Goal: Check status

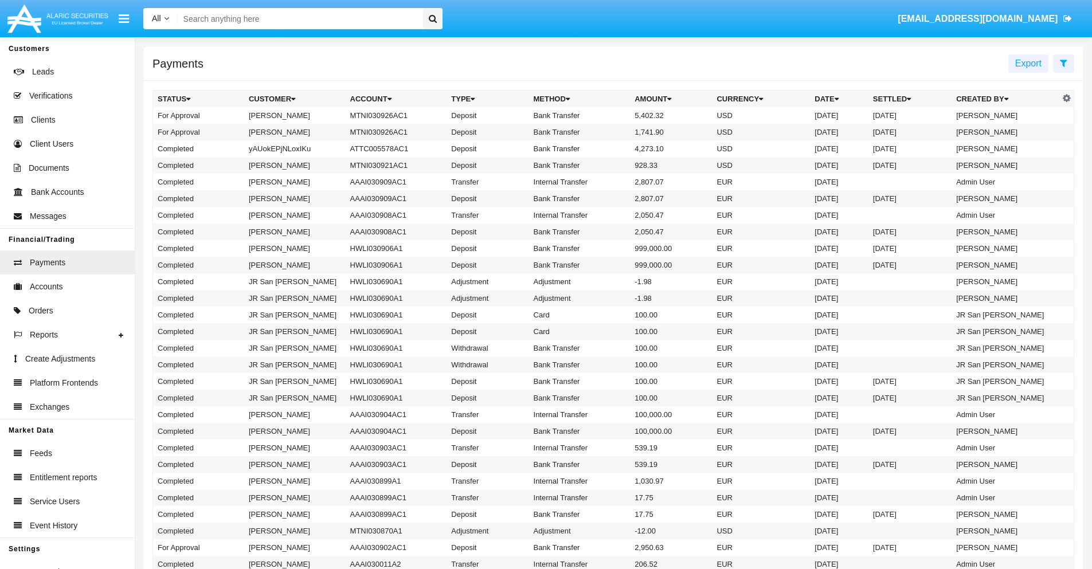
click at [1064, 62] on icon at bounding box center [1063, 62] width 7 height 9
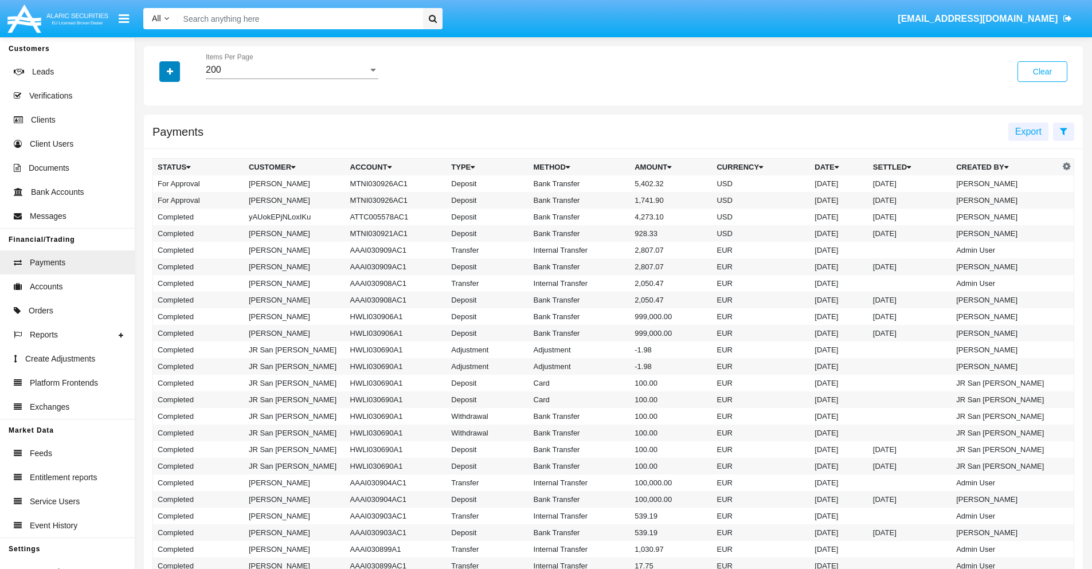
click at [170, 71] on icon "button" at bounding box center [170, 72] width 6 height 8
click at [176, 195] on span "Date" at bounding box center [176, 195] width 19 height 14
click at [158, 200] on input "Date" at bounding box center [157, 200] width 1 height 1
checkbox input "true"
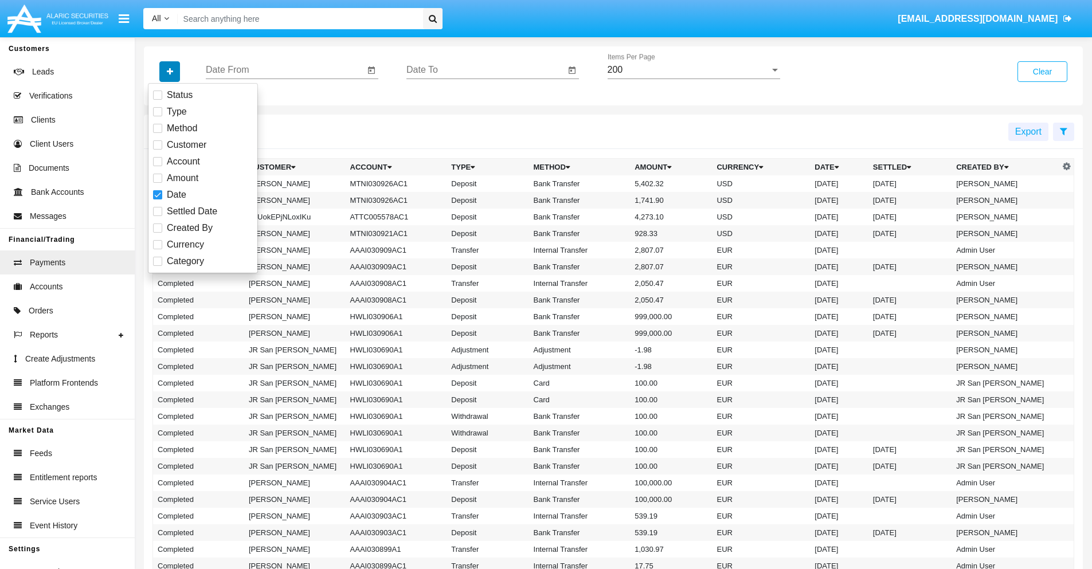
click at [170, 71] on icon "button" at bounding box center [170, 72] width 6 height 8
click at [285, 70] on input "Date From" at bounding box center [285, 70] width 159 height 10
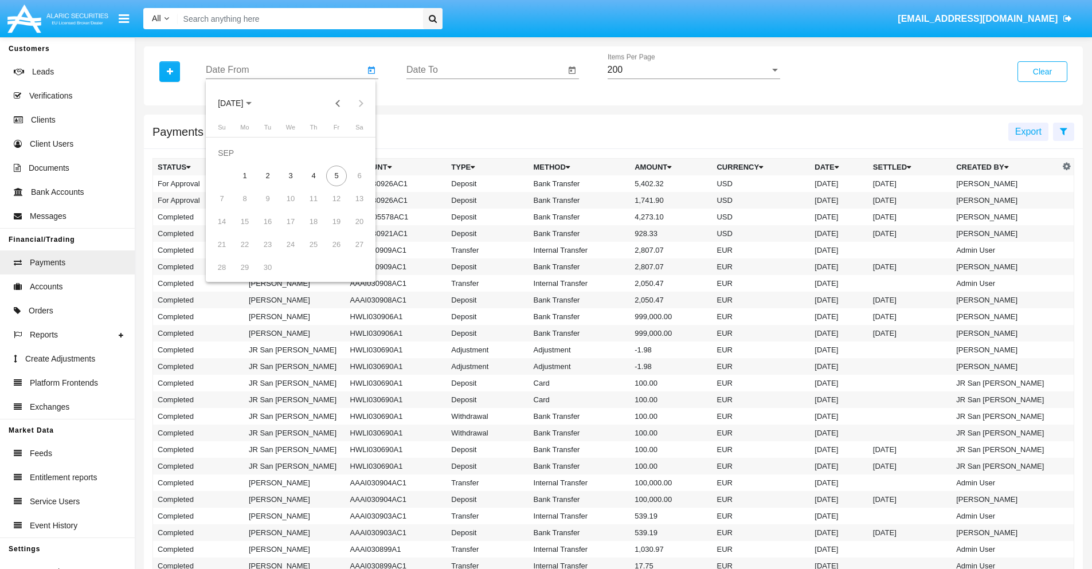
click at [240, 103] on span "[DATE]" at bounding box center [230, 103] width 25 height 9
click at [351, 253] on div "2025" at bounding box center [351, 253] width 36 height 21
click at [230, 162] on div "JAN" at bounding box center [231, 161] width 36 height 21
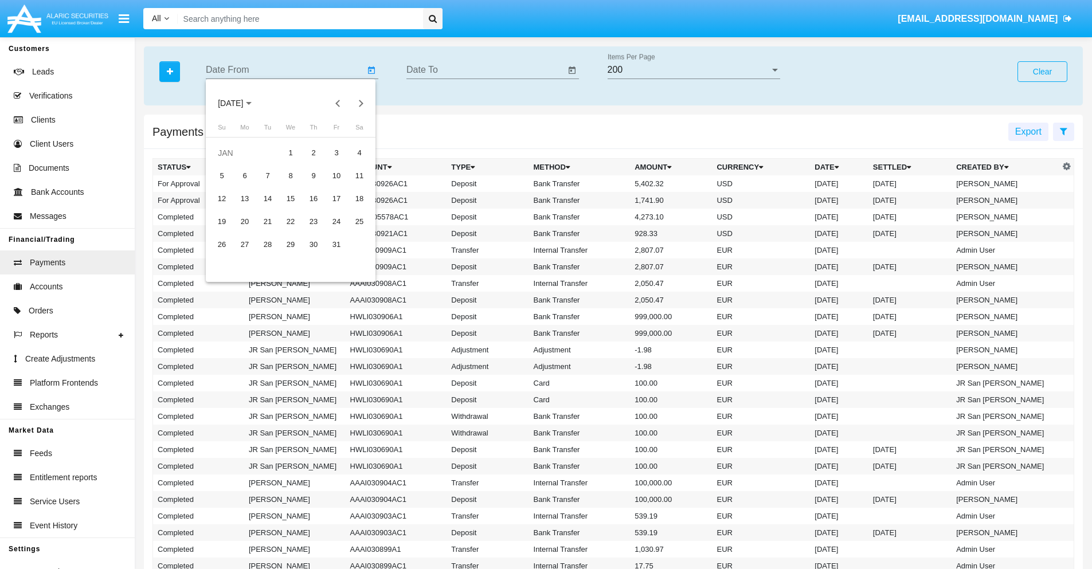
click at [268, 175] on div "7" at bounding box center [267, 176] width 21 height 21
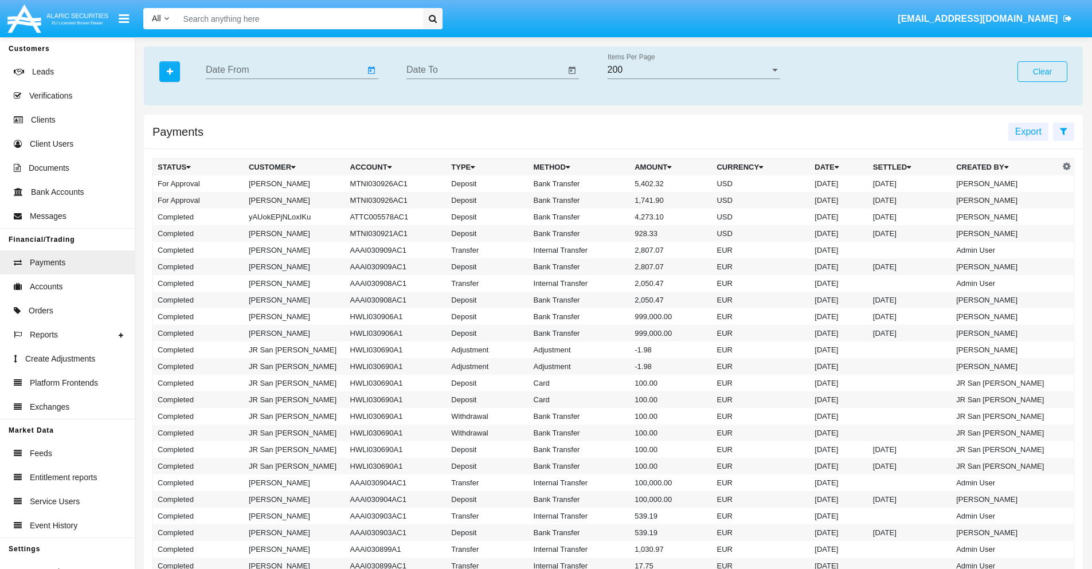
type input "[DATE]"
click at [486, 70] on input "Date To" at bounding box center [486, 70] width 159 height 10
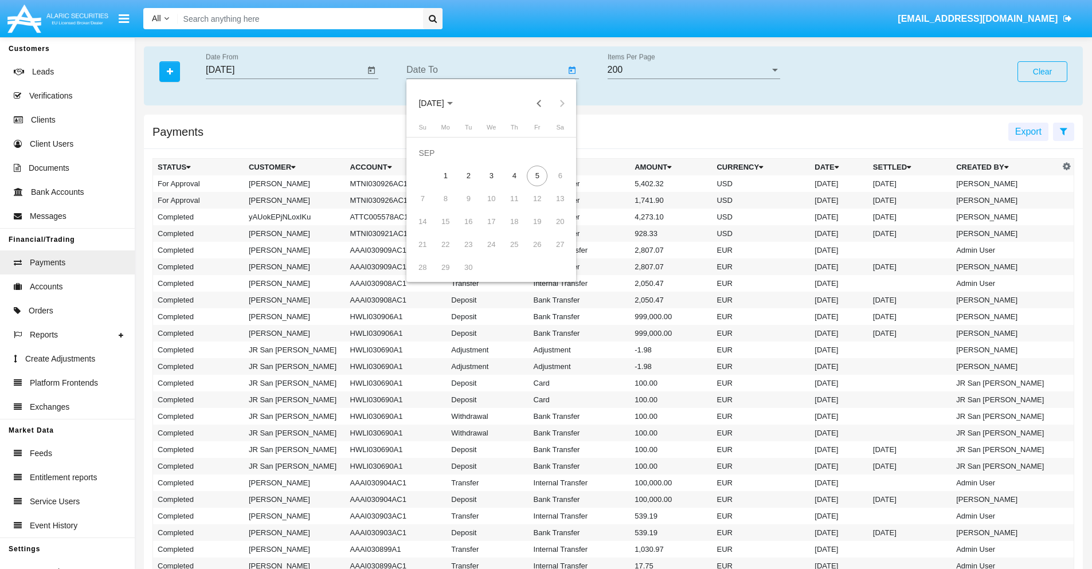
click at [441, 103] on span "[DATE]" at bounding box center [431, 103] width 25 height 9
click at [552, 253] on div "2025" at bounding box center [552, 253] width 36 height 21
click at [431, 162] on div "JAN" at bounding box center [431, 161] width 36 height 21
click at [468, 175] on div "7" at bounding box center [468, 176] width 21 height 21
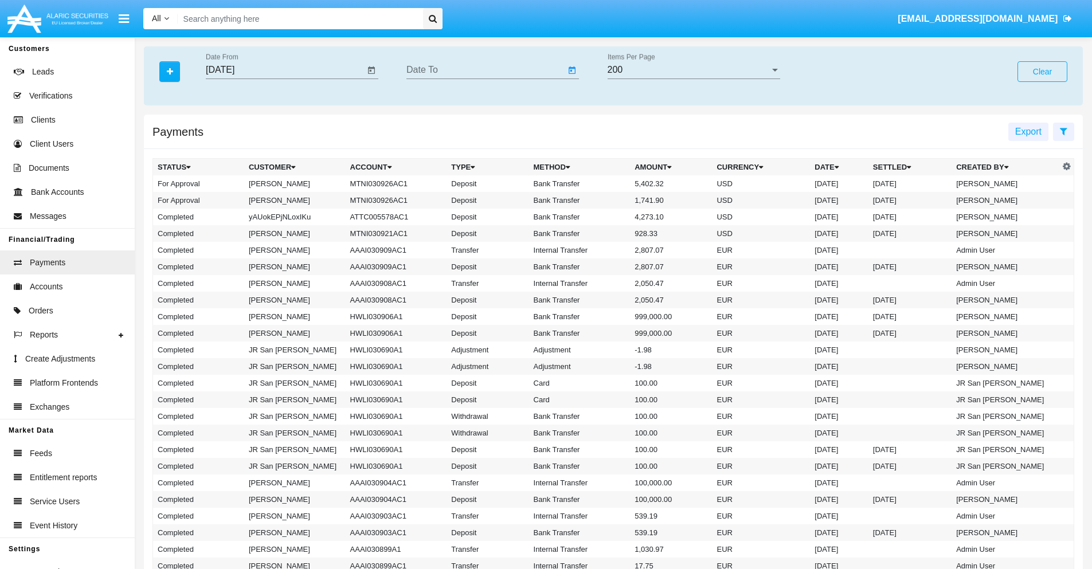
type input "[DATE]"
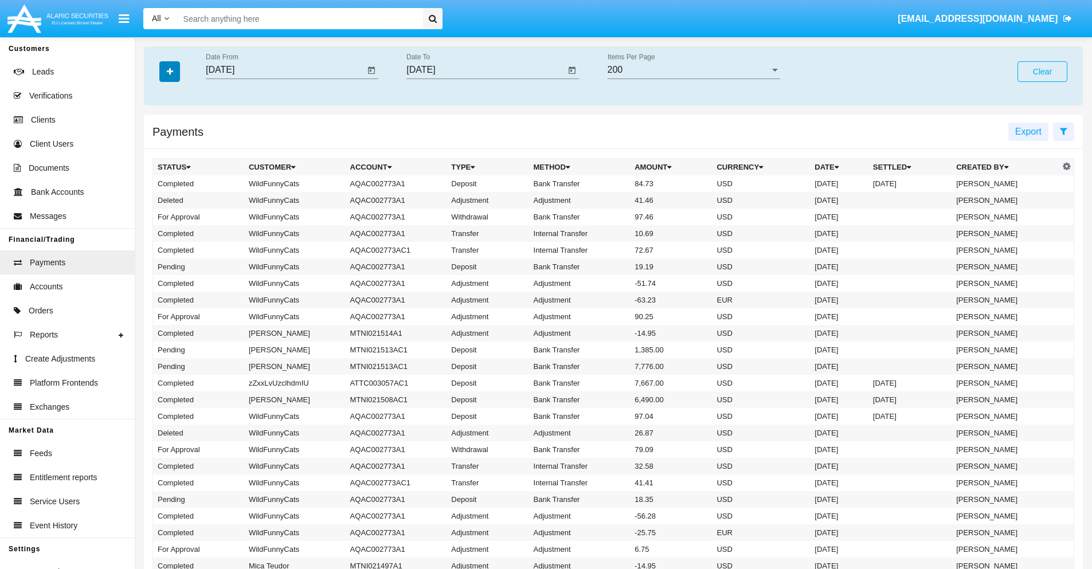
click at [170, 71] on icon "button" at bounding box center [170, 72] width 6 height 8
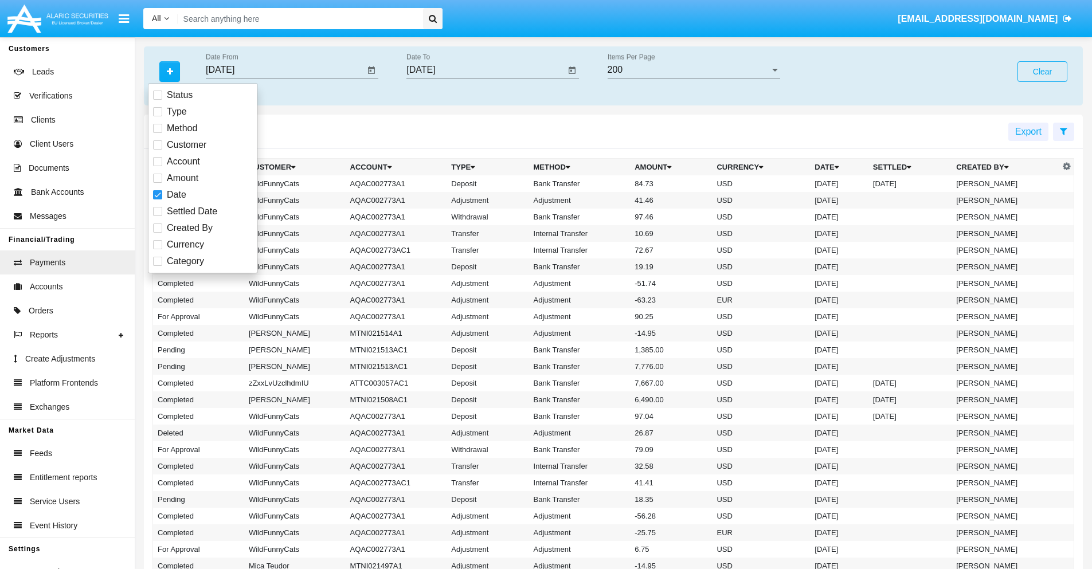
click at [185, 261] on span "Category" at bounding box center [185, 262] width 37 height 14
click at [158, 266] on input "Category" at bounding box center [157, 266] width 1 height 1
checkbox input "true"
click at [170, 71] on icon "button" at bounding box center [170, 72] width 6 height 8
